Goal: Find specific page/section: Find specific page/section

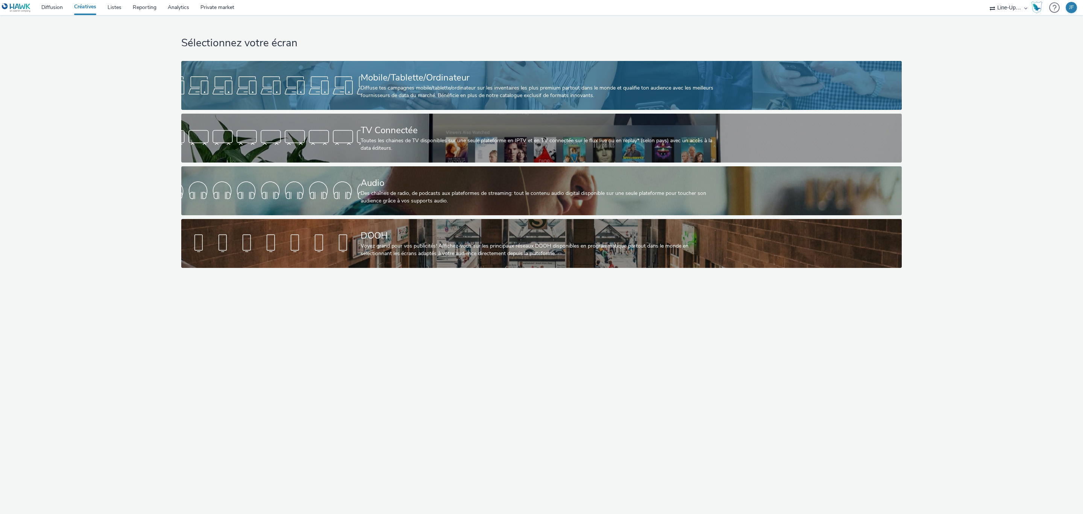
click at [400, 78] on div "Mobile/Tablette/Ordinateur" at bounding box center [540, 77] width 359 height 13
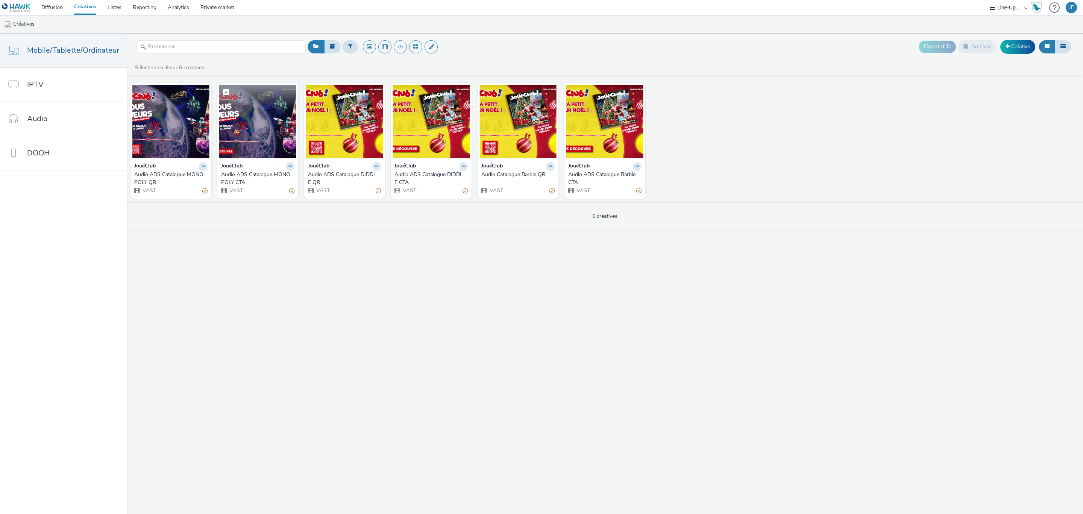
click at [245, 132] on img at bounding box center [257, 121] width 77 height 73
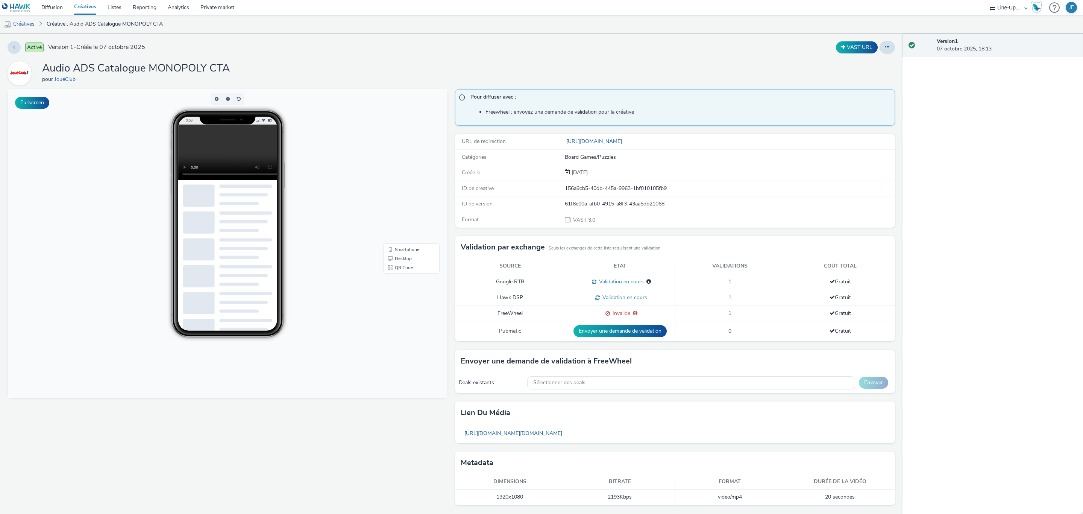
click at [610, 316] on span "Invalide" at bounding box center [620, 312] width 20 height 7
click at [18, 21] on link "Créatives" at bounding box center [19, 24] width 38 height 18
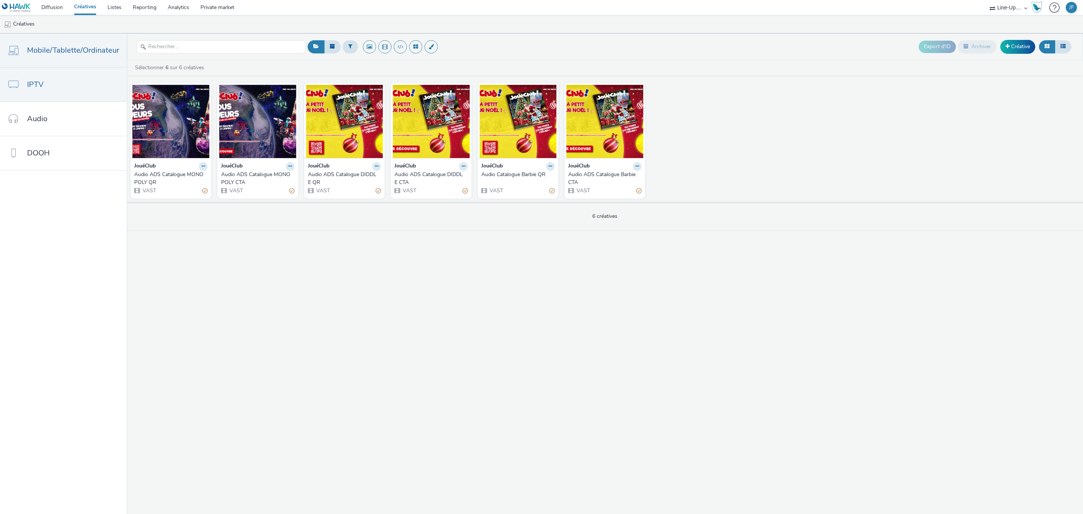
click at [96, 87] on link "IPTV" at bounding box center [63, 85] width 127 height 34
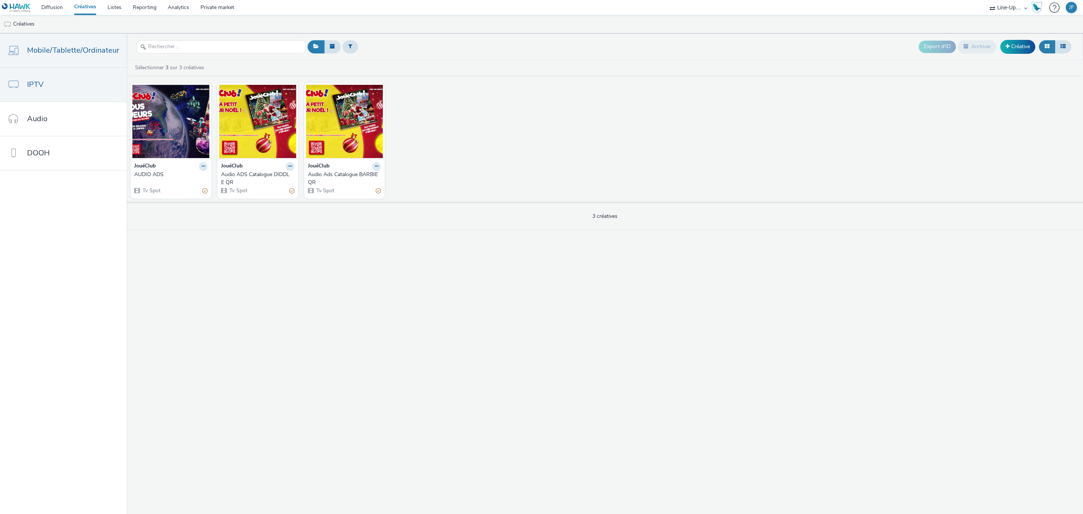
click at [82, 53] on span "Mobile/Tablette/Ordinateur" at bounding box center [73, 50] width 92 height 11
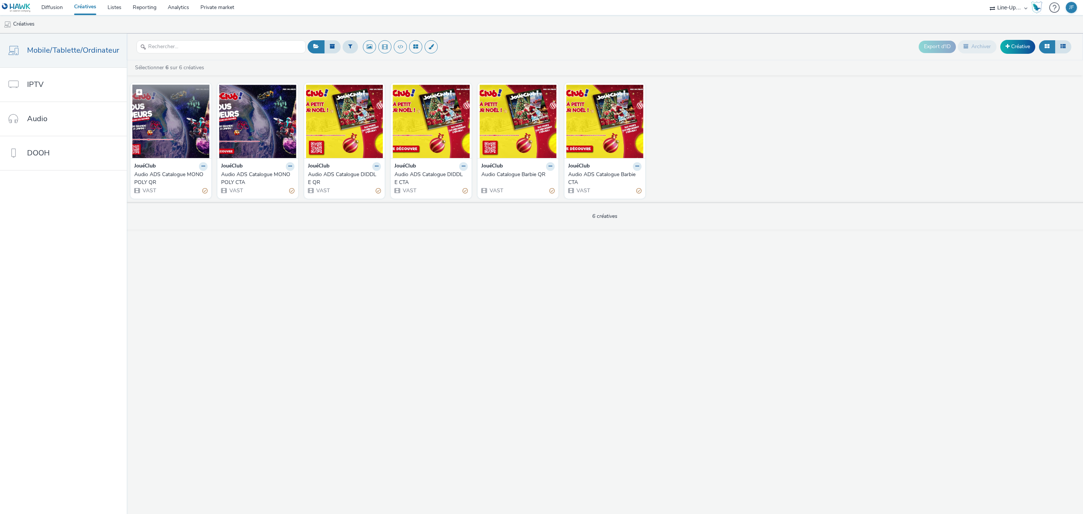
click at [170, 122] on img at bounding box center [170, 121] width 77 height 73
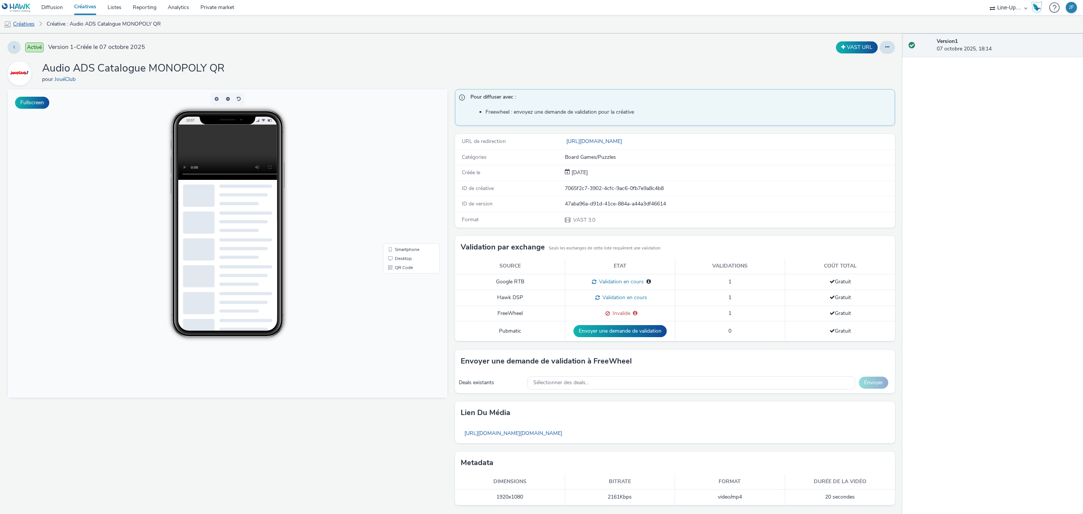
click at [25, 25] on link "Créatives" at bounding box center [19, 24] width 38 height 18
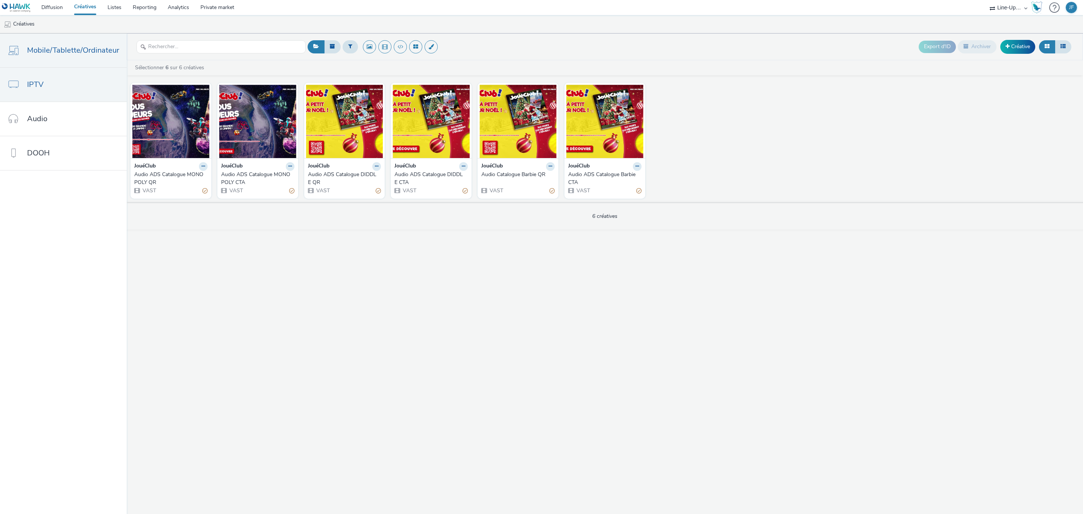
click at [83, 80] on link "IPTV" at bounding box center [63, 85] width 127 height 34
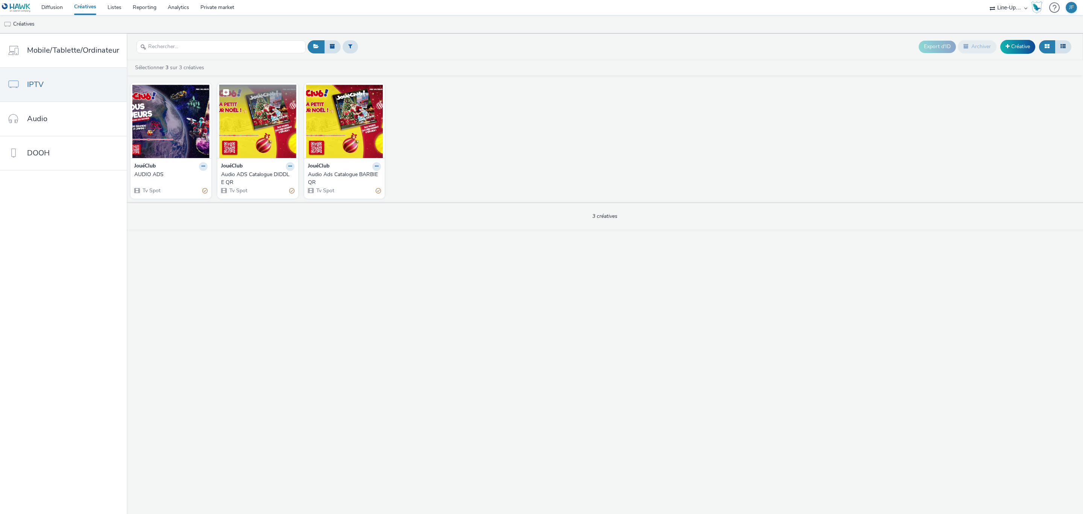
click at [254, 121] on img at bounding box center [257, 121] width 77 height 73
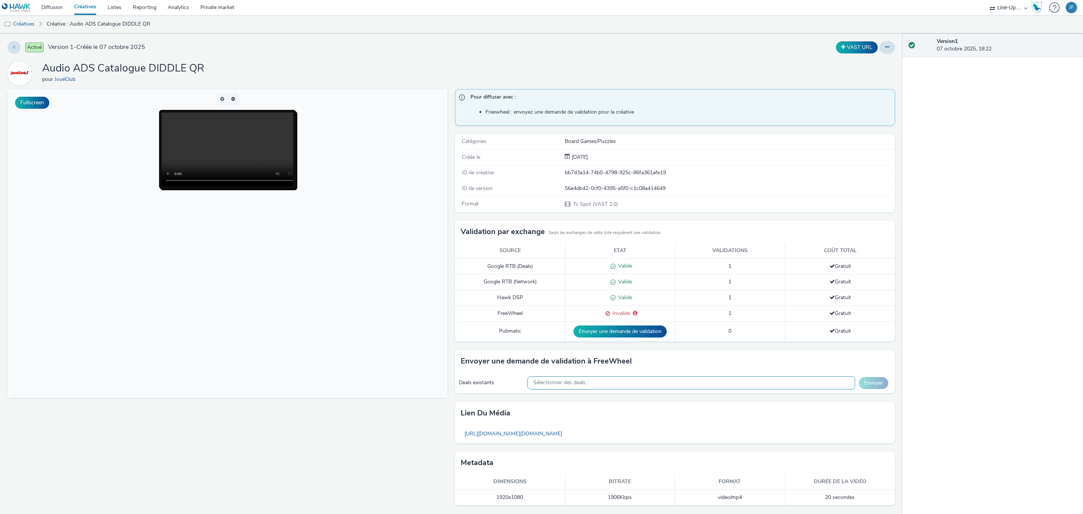
drag, startPoint x: 659, startPoint y: 380, endPoint x: 663, endPoint y: 378, distance: 3.9
click at [660, 379] on div "Sélectionner des deals..." at bounding box center [691, 382] width 328 height 13
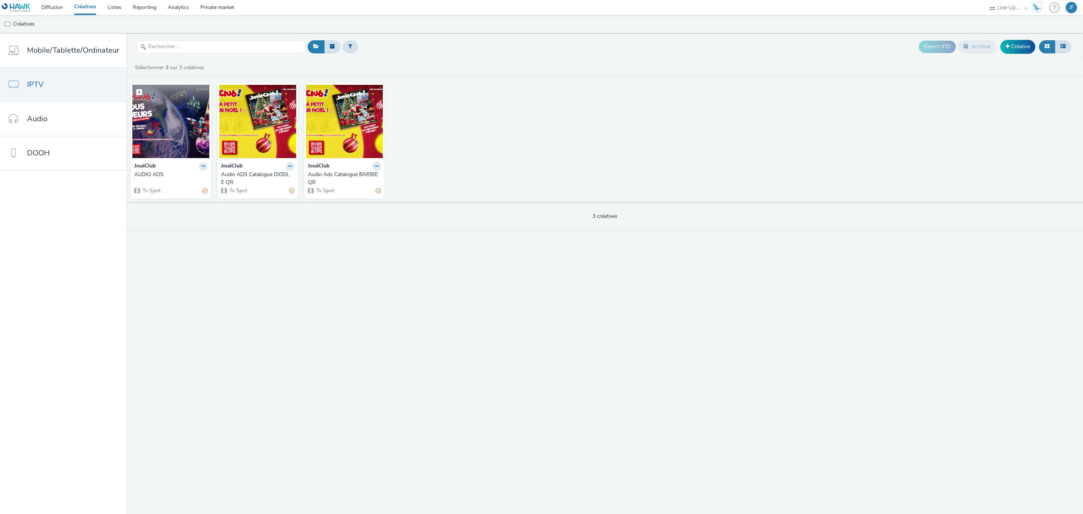
click at [165, 112] on img at bounding box center [170, 121] width 77 height 73
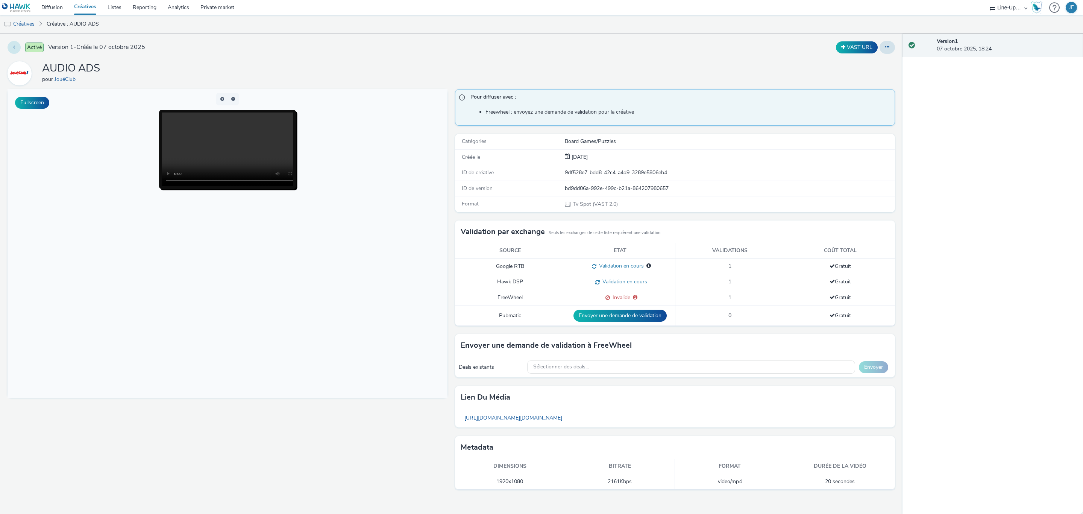
click at [14, 47] on icon at bounding box center [14, 46] width 2 height 5
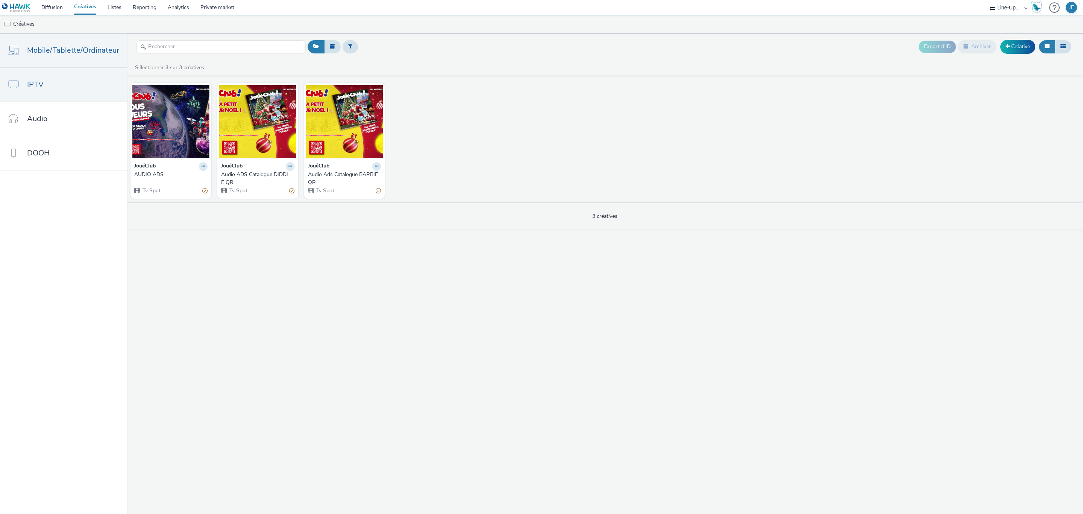
click at [73, 50] on span "Mobile/Tablette/Ordinateur" at bounding box center [73, 50] width 92 height 11
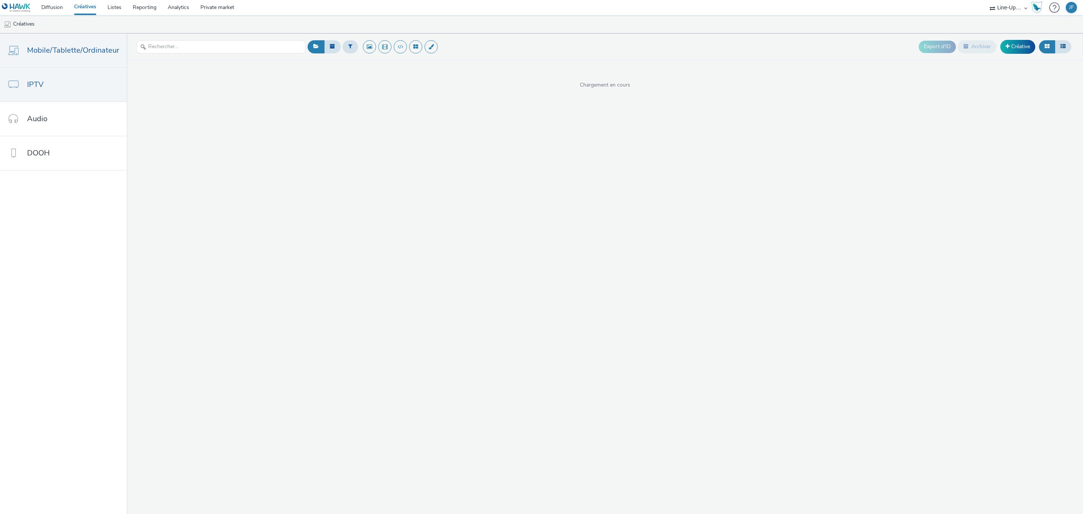
click at [76, 82] on link "IPTV" at bounding box center [63, 85] width 127 height 34
click at [66, 51] on span "Mobile/Tablette/Ordinateur" at bounding box center [73, 50] width 92 height 11
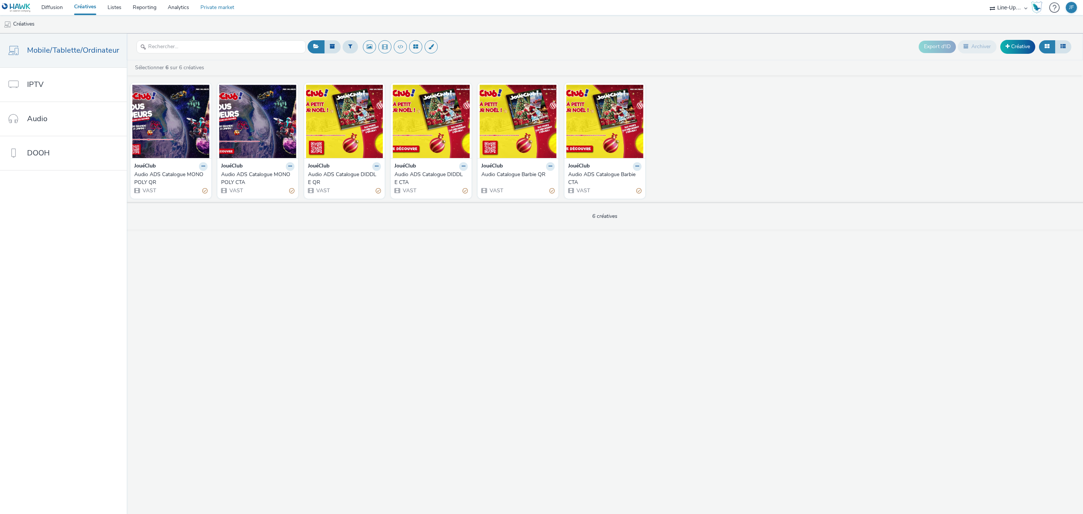
click at [207, 1] on link "Private market" at bounding box center [217, 7] width 45 height 15
